Goal: Task Accomplishment & Management: Manage account settings

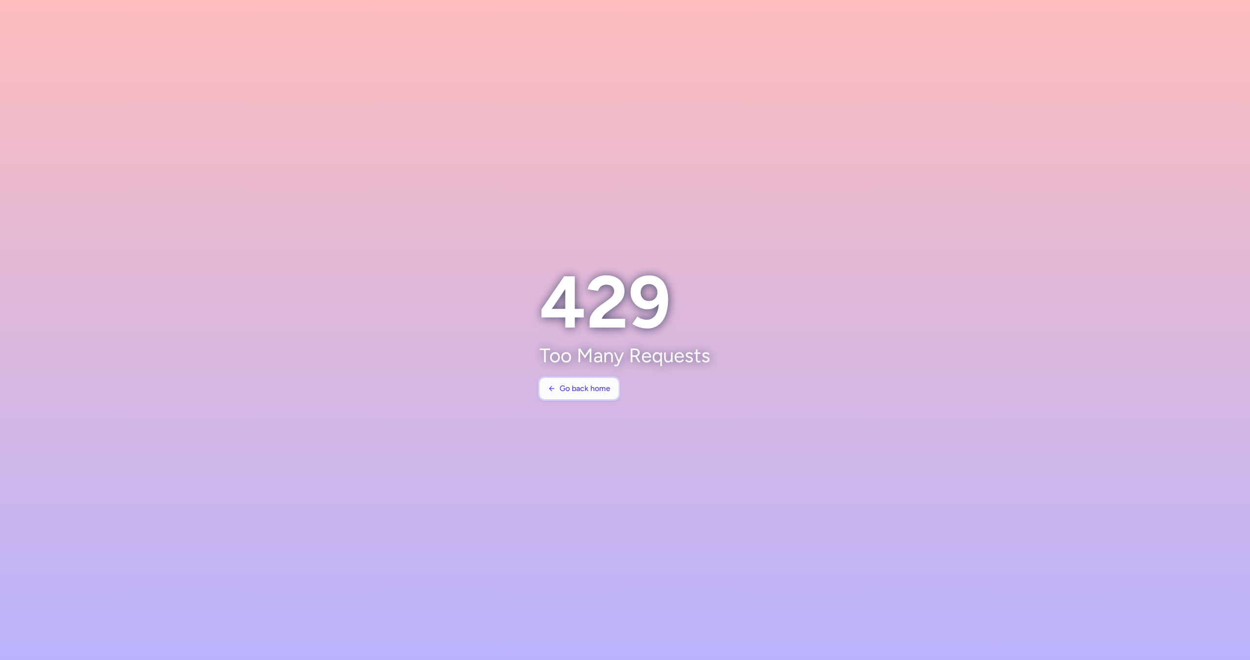
click at [555, 392] on icon "button" at bounding box center [552, 389] width 8 height 8
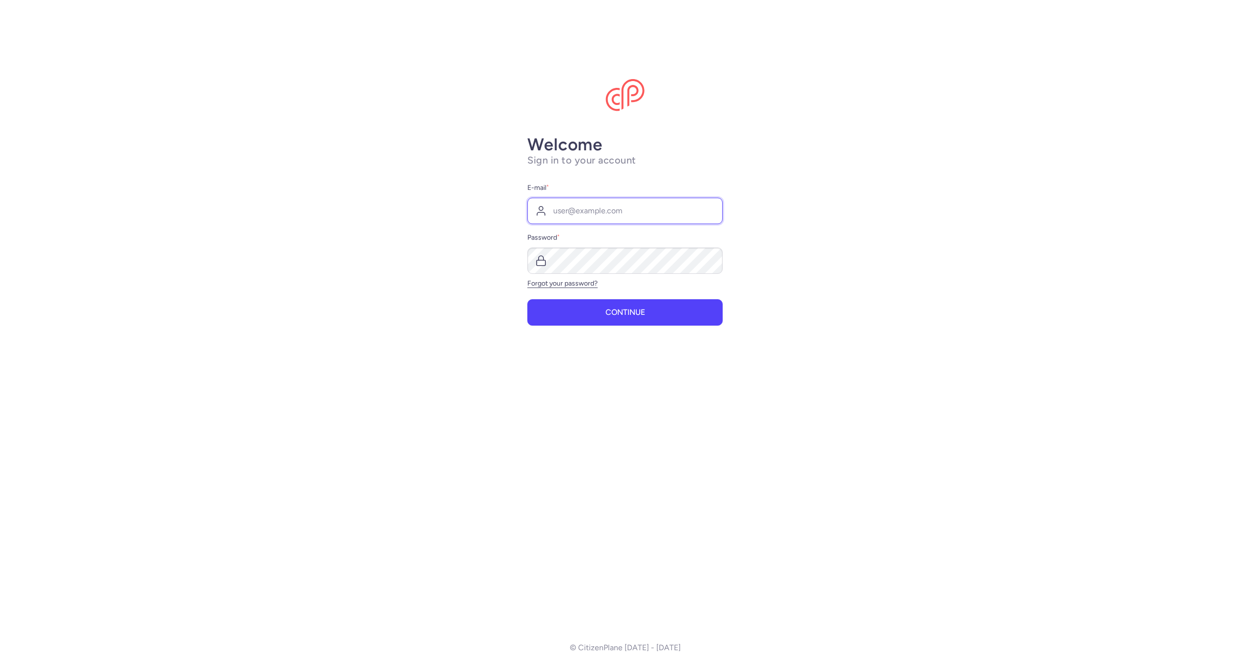
click at [630, 212] on input "E-mail *" at bounding box center [624, 211] width 195 height 26
type input "[EMAIL_ADDRESS]"
click at [624, 309] on span "Continue" at bounding box center [626, 312] width 40 height 9
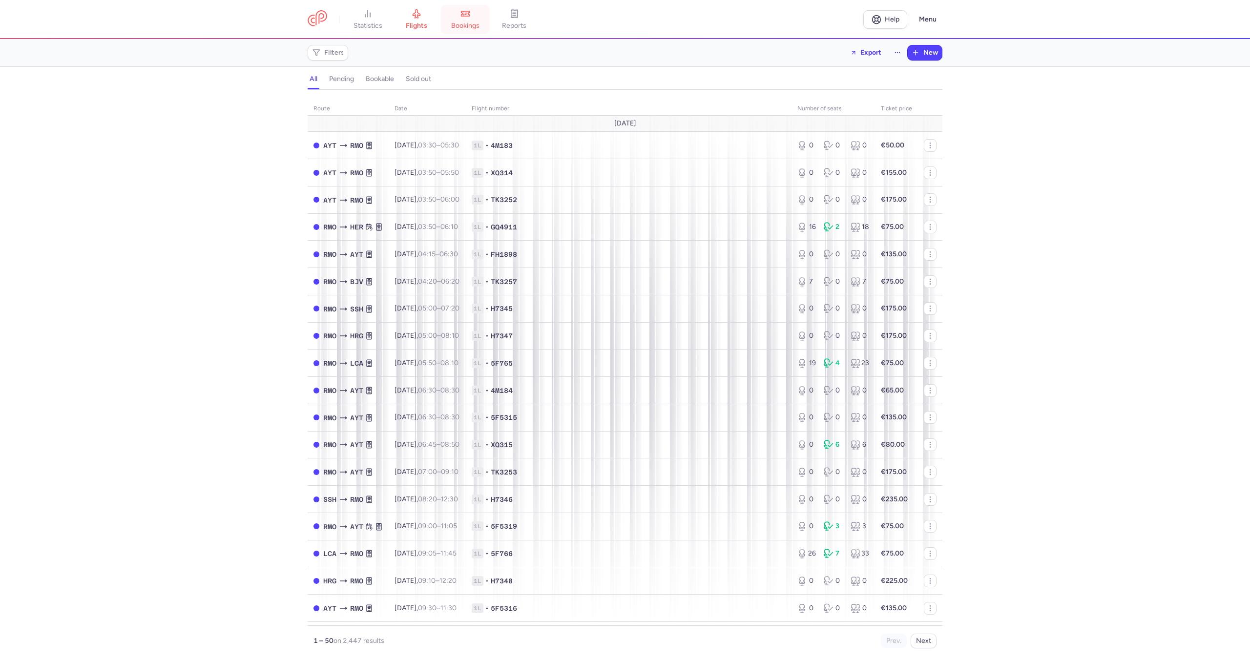
click at [457, 27] on span "bookings" at bounding box center [465, 25] width 28 height 9
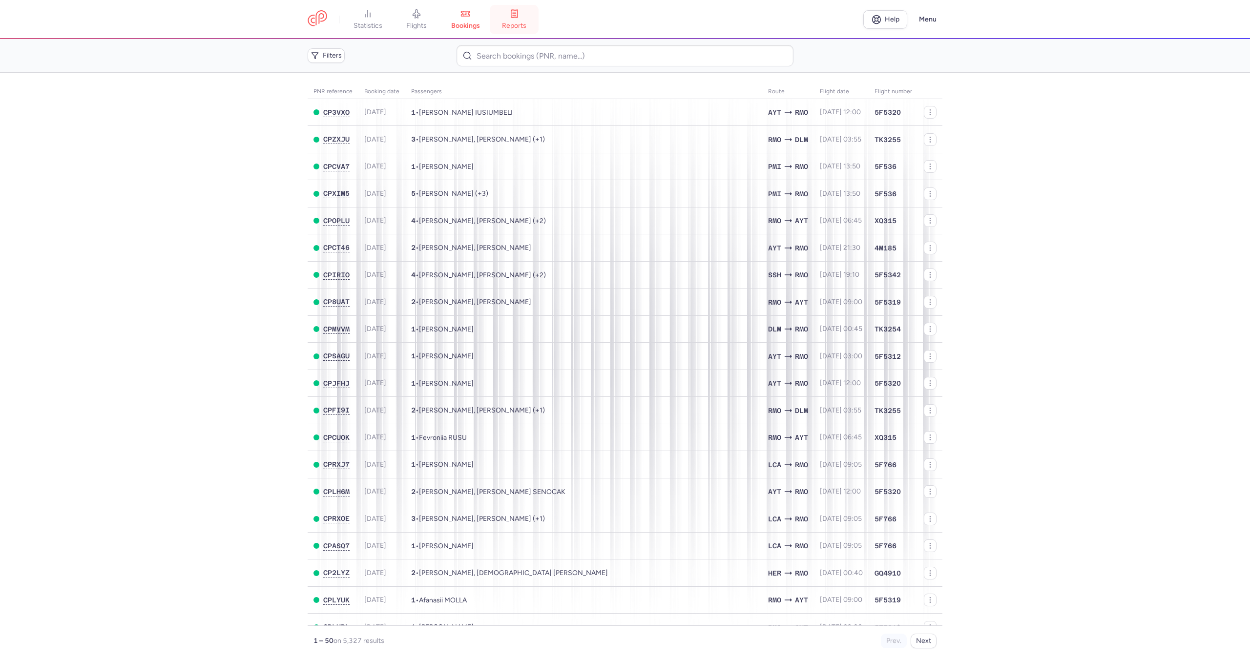
click at [526, 22] on span "reports" at bounding box center [514, 25] width 24 height 9
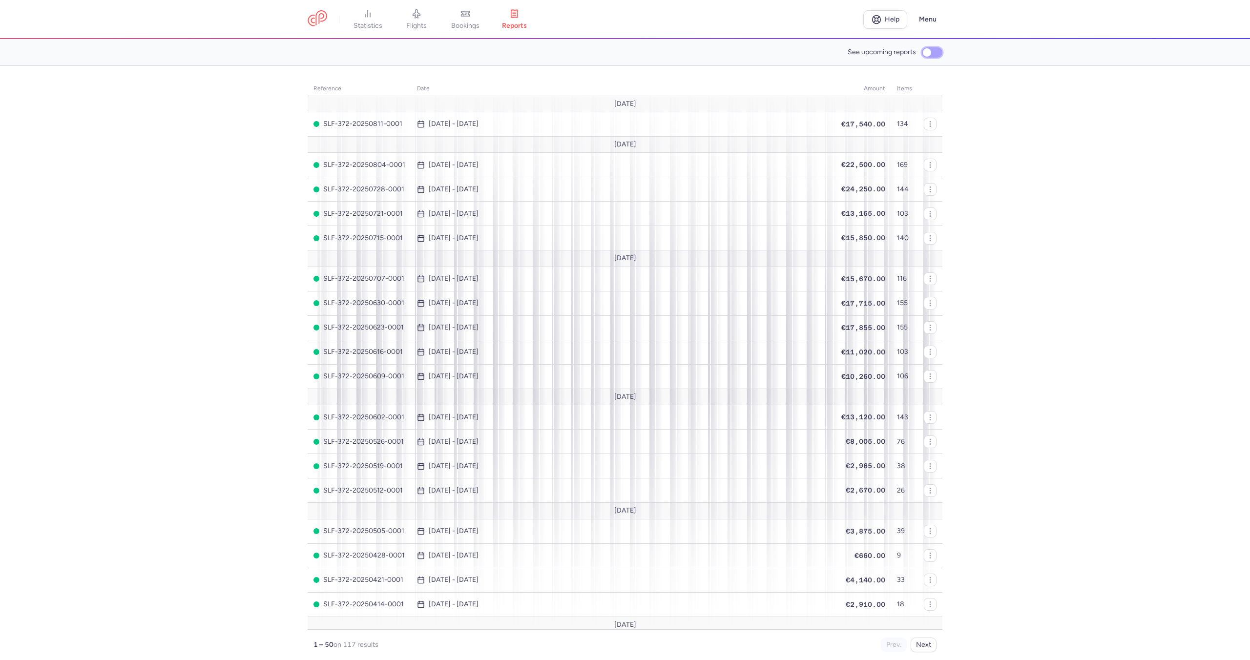
click at [933, 53] on input "See upcoming reports" at bounding box center [932, 52] width 21 height 10
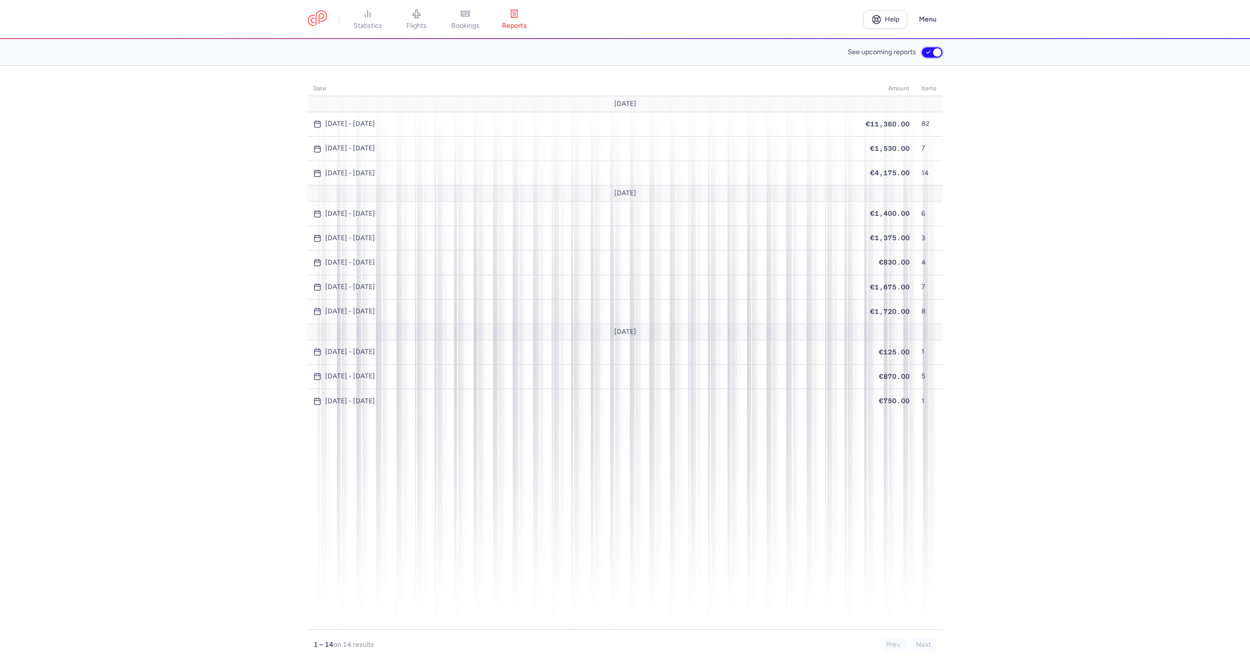
click at [933, 53] on input "See upcoming reports" at bounding box center [932, 52] width 21 height 10
checkbox input "false"
